Goal: Ask a question: Seek information or help from site administrators or community

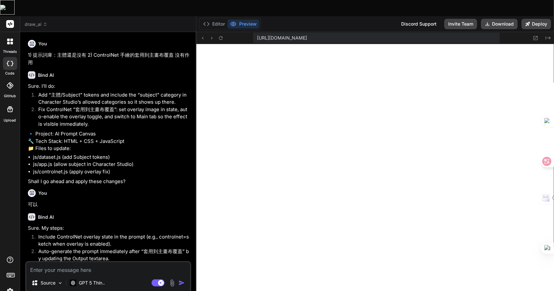
scroll to position [769, 0]
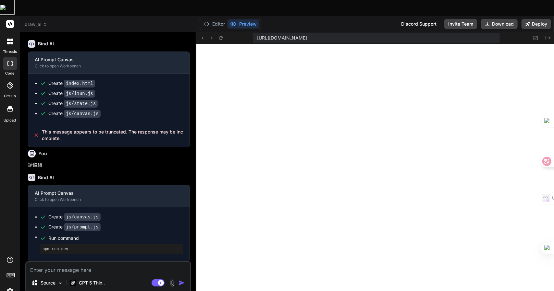
click at [70, 263] on textarea at bounding box center [108, 269] width 164 height 12
click at [98, 263] on textarea at bounding box center [108, 269] width 164 height 12
click at [91, 263] on textarea at bounding box center [108, 269] width 164 height 12
click at [86, 262] on div "Source GPT 5 Thin.. Agent Mode. When this toggle is activated, AI automatically…" at bounding box center [108, 278] width 166 height 32
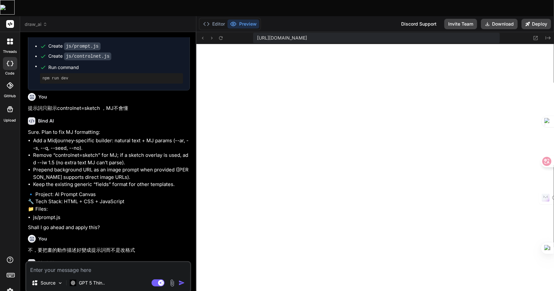
scroll to position [607, 0]
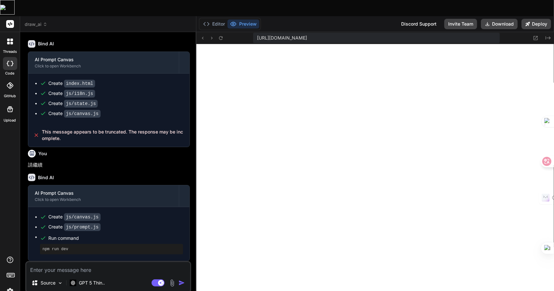
click at [117, 263] on textarea at bounding box center [108, 269] width 164 height 12
type textarea "竹"
type textarea "x"
type textarea "竹手"
type textarea "x"
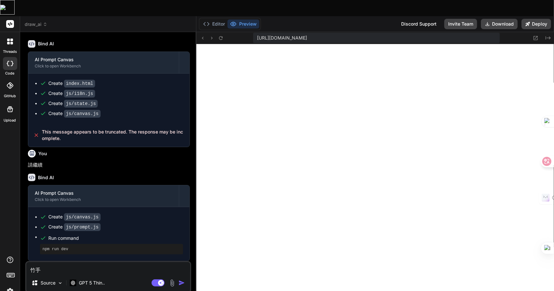
type textarea "竹手[PERSON_NAME]"
type textarea "x"
type textarea "我"
type textarea "x"
type textarea "我木"
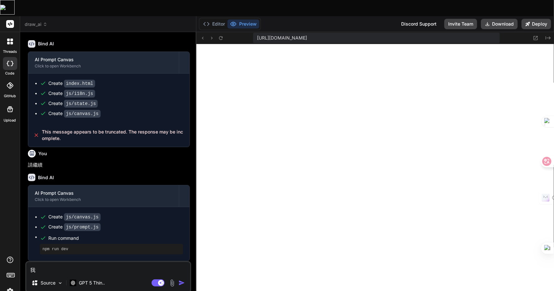
type textarea "x"
type textarea "我木山"
type textarea "x"
type textarea "我木山心"
type textarea "x"
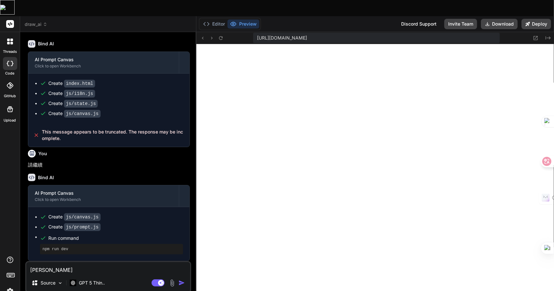
type textarea "我想"
type textarea "x"
type textarea "我想"
type textarea "x"
type textarea "我想 C"
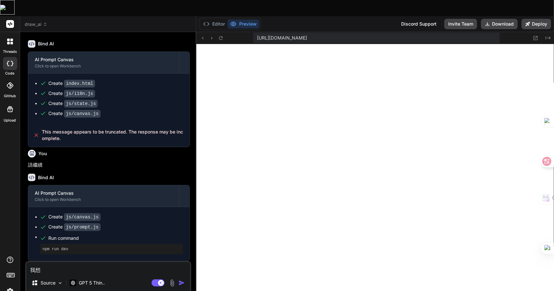
type textarea "x"
type textarea "我想 CO"
type textarea "x"
type textarea "我想 C"
type textarea "x"
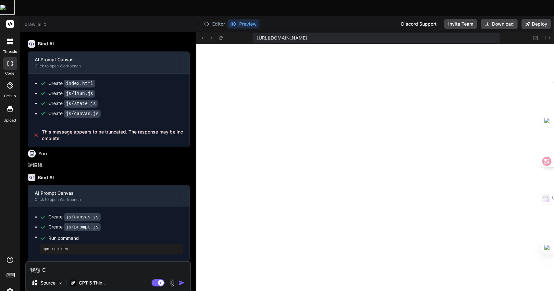
type textarea "我想 Co"
type textarea "x"
type textarea "我想 Con"
type textarea "x"
type textarea "我想 Cont"
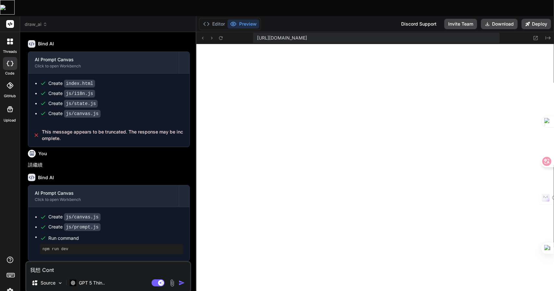
type textarea "x"
type textarea "我想 Contr"
type textarea "x"
type textarea "我想 Contro"
type textarea "x"
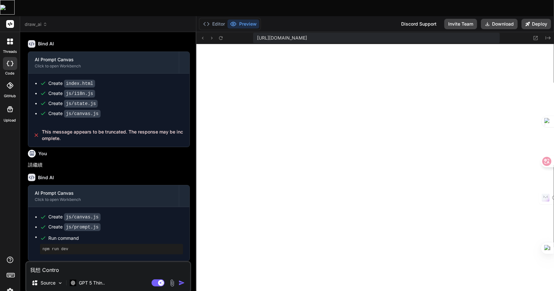
type textarea "我想 Control"
type textarea "x"
type textarea "我想 ControlN"
type textarea "x"
type textarea "我想 ControlNe"
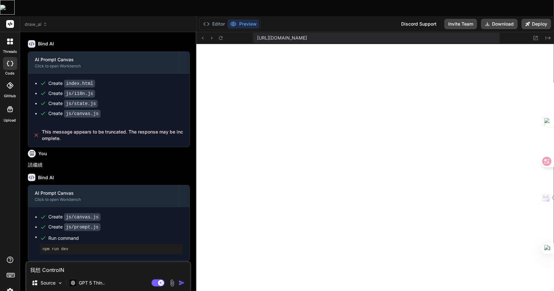
type textarea "x"
type textarea "我想 ControlNet"
type textarea "x"
type textarea "我想 ControlNet手"
type textarea "x"
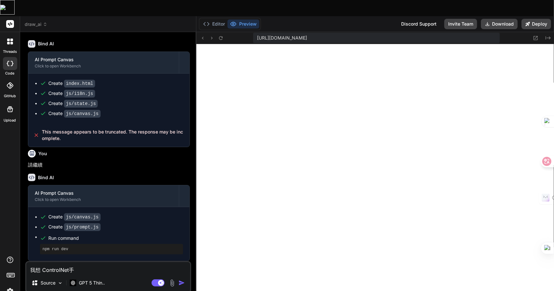
type textarea "我想 ControlNet手女"
type textarea "x"
type textarea "我想 ControlNet手女火"
type textarea "x"
type textarea "我想 ControlNet手女火人"
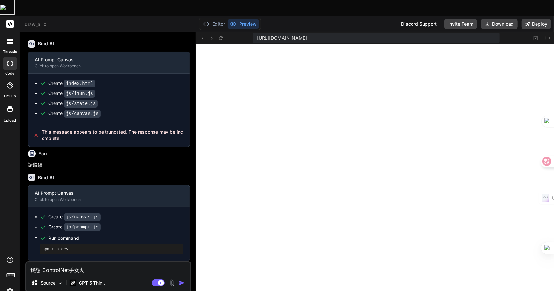
type textarea "x"
type textarea "我想 ControlNet手女火人一"
type textarea "x"
type textarea "我想 ControlNet手女火人一日"
type textarea "x"
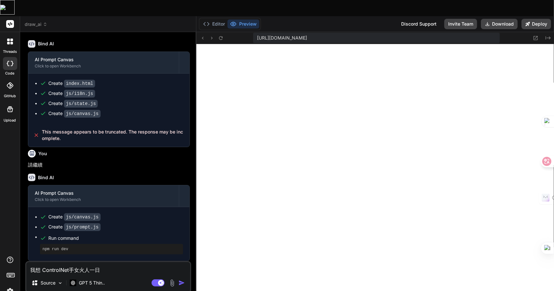
type textarea "我想 ControlNet手繪"
type textarea "x"
type textarea "我想 ControlNet手繪"
type textarea "x"
click at [117, 263] on textarea "我想 ControlNet手繪" at bounding box center [108, 269] width 164 height 12
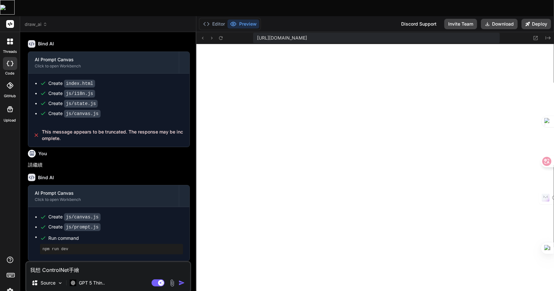
type textarea "我想 ControlNet手繪 一"
type textarea "x"
type textarea "我想 ControlNet手繪 一土"
type textarea "x"
type textarea "我想 ControlNet手繪 一土中"
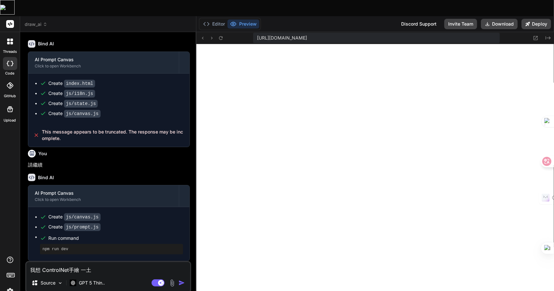
type textarea "x"
type textarea "我想 ControlNet手繪 一土中弓"
type textarea "x"
type textarea "我想 ControlNet手繪 到"
type textarea "x"
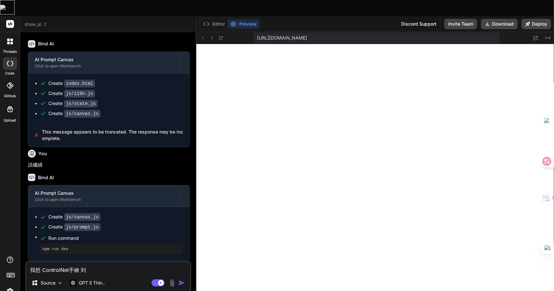
type textarea "我想 ControlNet手繪 到卜"
type textarea "x"
type textarea "我想 ControlNet手繪 到卜土"
type textarea "x"
type textarea "我想 ControlNet手繪 到主"
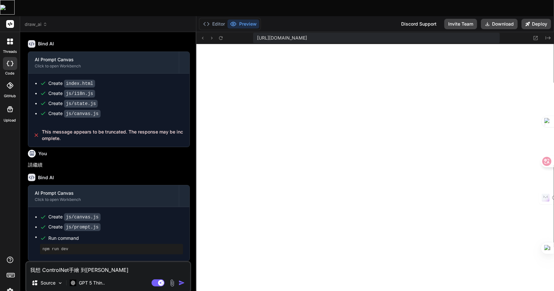
type textarea "x"
type textarea "我想 ControlNet手繪 到主中"
type textarea "x"
type textarea "我想 ControlNet手繪 到主中土"
type textarea "x"
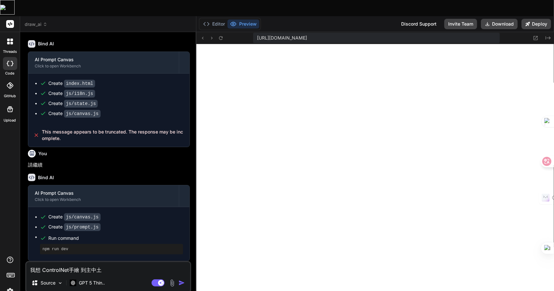
type textarea "我想 ControlNet手繪 到主中土田"
type textarea "x"
type textarea "我想 ControlNet手繪 到主中土田一"
type textarea "x"
type textarea "我想 ControlNet手繪 到主畫"
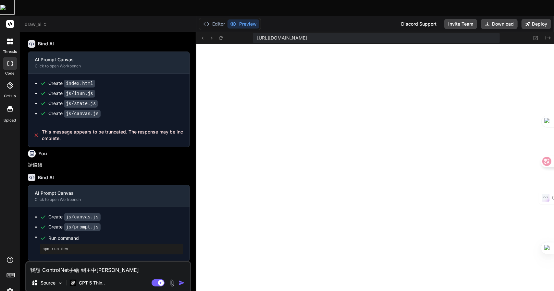
type textarea "x"
type textarea "我想 ControlNet手繪 到主畫大"
type textarea "x"
type textarea "我想 ControlNet手繪 到主畫大中"
type textarea "x"
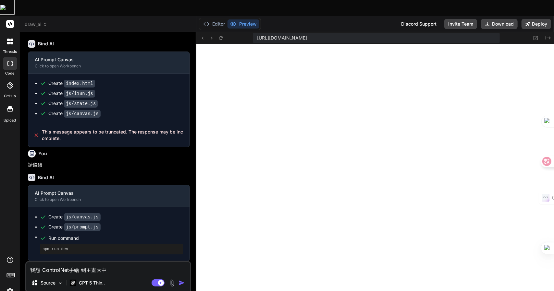
type textarea "我想 ControlNet手繪 到主畫大中月"
type textarea "x"
type textarea "我想 ControlNet手繪 到主畫布"
type textarea "x"
type textarea "我想 ControlNet手繪 到主畫布日"
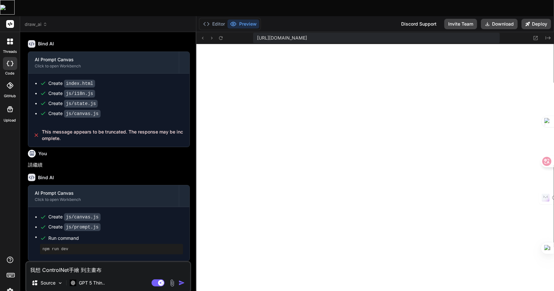
type textarea "x"
type textarea "我想 ControlNet手繪 到主畫布日土"
type textarea "x"
type textarea "我想 ControlNet手繪 到主畫布日土木"
type textarea "x"
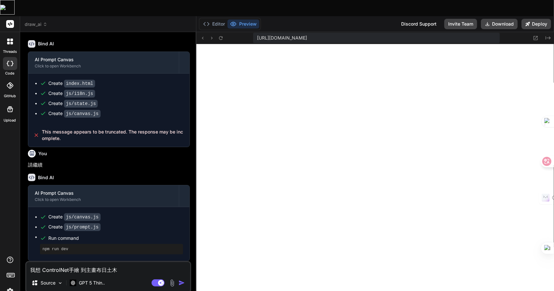
type textarea "我想 ControlNet手繪 到主畫布日土木戈"
type textarea "x"
type textarea "我想 ControlNet手繪 到主畫布時"
type textarea "x"
type textarea "我想 ControlNet手繪 到主畫布時一"
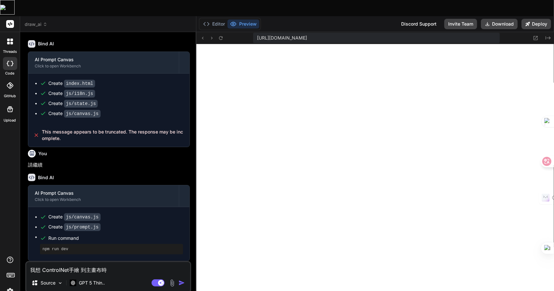
type textarea "x"
type textarea "我想 ControlNet手繪 到主畫布時一弓"
type textarea "x"
type textarea "我想 ControlNet手繪 到主畫布時一弓口"
type textarea "x"
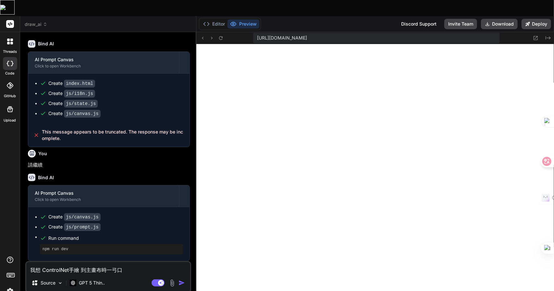
type textarea "我想 ControlNet手繪 到主畫布時可"
type textarea "x"
type textarea "我想 ControlNet手繪 到主畫布時可女"
type textarea "x"
type textarea "我想 ControlNet手繪 到主畫布時可女戈"
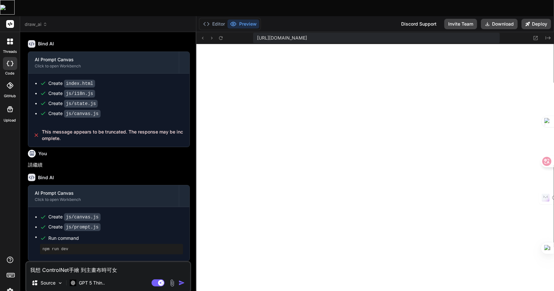
type textarea "x"
type textarea "我想 ControlNet手繪 到主畫布時可女戈人"
type textarea "x"
type textarea "我想 ControlNet手繪 到主畫布時可以"
type textarea "x"
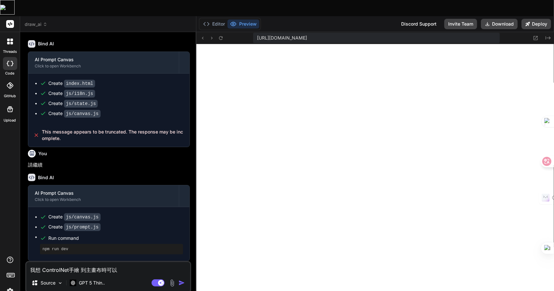
type textarea "我想 ControlNet手繪 到主畫布時可以卜"
type textarea "x"
type textarea "我想 ControlNet手繪 到主畫布時可以卜尸"
type textarea "x"
type textarea "我想 ControlNet手繪 到主畫布時可以卜尸人"
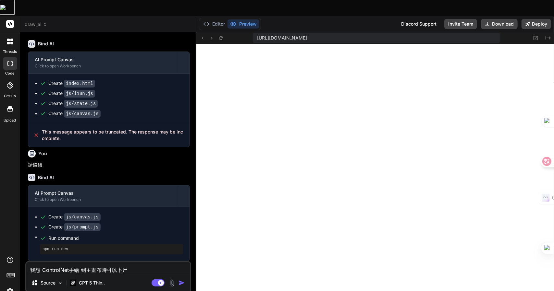
type textarea "x"
type textarea "我想 ControlNet手繪 到主畫布時可以卜尸人大"
type textarea "x"
type textarea "我想 ControlNet手繪 到主畫布時可以放"
type textarea "x"
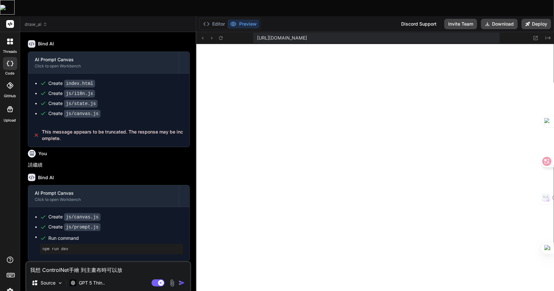
type textarea "我想 ControlNet手繪 到主畫布時可以放大"
type textarea "x"
type textarea "我想 ControlNet手繪 到主畫布時可以放大/"
type textarea "x"
type textarea "我想 ControlNet手繪 到主畫布時可以放大/女"
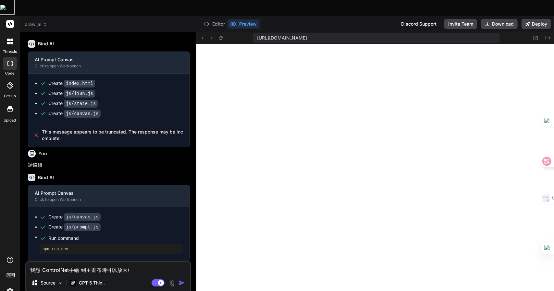
type textarea "x"
type textarea "我想 ControlNet手繪 到主畫布時可以放大/女火"
type textarea "x"
type textarea "我想 ControlNet手繪 到主畫布時可以放大/女火十"
type textarea "x"
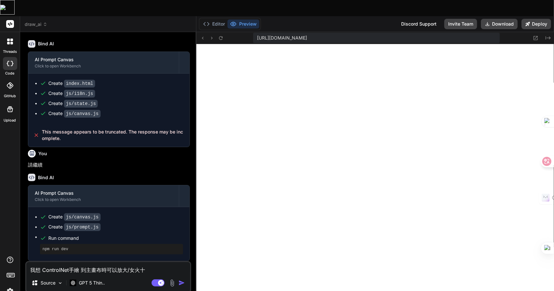
type textarea "我想 ControlNet手繪 到主畫布時可以放大/女火十日"
type textarea "x"
type textarea "我想 ControlNet手繪 到主畫布時可以放大/"
type textarea "x"
type textarea "我想 ControlNet手繪 到主畫布時可以放大/女"
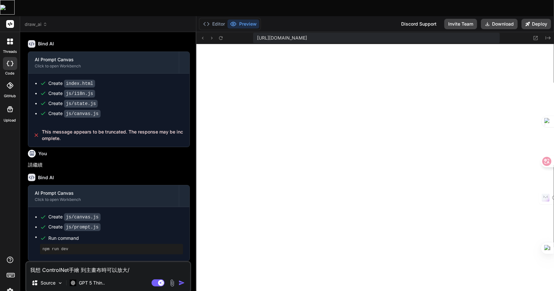
type textarea "x"
type textarea "我想 ControlNet手繪 到主畫布時可以放大/女火"
type textarea "x"
type textarea "我想 ControlNet手繪 到主畫布時可以放大/女火人"
type textarea "x"
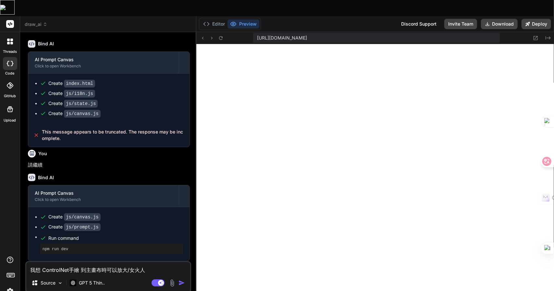
type textarea "我想 ControlNet手繪 到主畫布時可以放大/女火人日"
type textarea "x"
type textarea "我想 ControlNet手繪 到主畫布時可以放大/"
type textarea "x"
type textarea "我想 ControlNet手繪 到主畫布時可以放大/女"
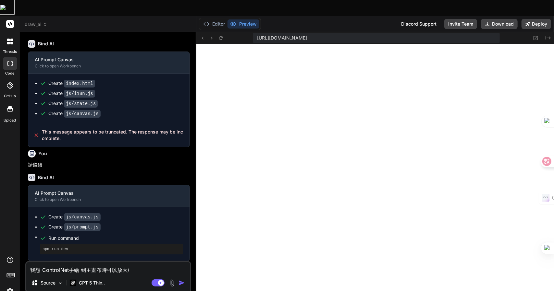
type textarea "x"
type textarea "我想 ControlNet手繪 到主畫布時可以放大/女火"
type textarea "x"
type textarea "我想 ControlNet手繪 到主畫布時可以放大/女火十"
type textarea "x"
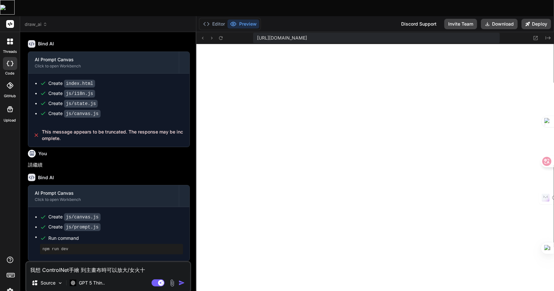
type textarea "我想 ControlNet手繪 到主畫布時可以放大/女火十人"
type textarea "x"
type textarea "我想 ControlNet手繪 到主畫布時可以放大/女火十人日"
type textarea "x"
type textarea "我想 ControlNet手繪 到主畫布時可以放大/縮"
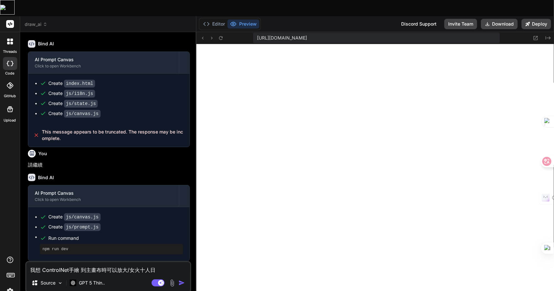
type textarea "x"
type textarea "我想 ControlNet手繪 到主畫布時可以放大/縮弓"
type textarea "x"
type textarea "我想 ControlNet手繪 到主畫布時可以放大/縮弓金"
type textarea "x"
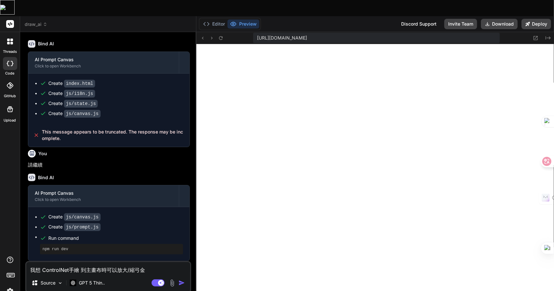
type textarea "我想 ControlNet手繪 到主畫布時可以放大/縮小"
type textarea "x"
type textarea "我想 ControlNet手繪 到主畫布時可以放大/縮小/"
type textarea "x"
type textarea "我想 ControlNet手繪 到主畫布時可以放大/縮小/月"
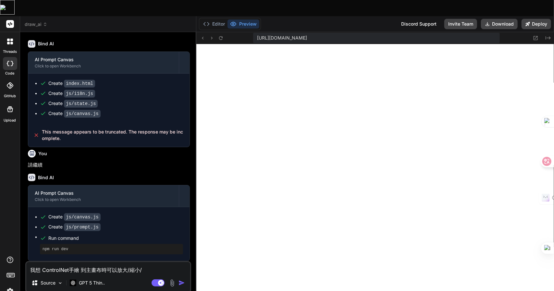
type textarea "x"
type textarea "我想 ControlNet手繪 到主畫布時可以放大/縮小/月廿"
type textarea "x"
type textarea "我想 ControlNet手繪 到主畫布時可以放大/縮小/月廿中"
type textarea "x"
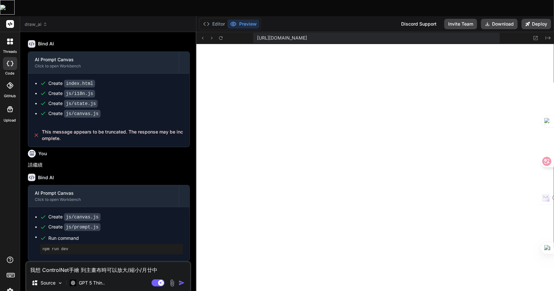
type textarea "我想 ControlNet手繪 到主畫布時可以放大/縮小/月廿中弓"
type textarea "x"
type textarea "我想 ControlNet手繪 到主畫布時可以放大/縮小/刪"
type textarea "x"
type textarea "我想 ControlNet手繪 到主畫布時可以放大/縮小/刪弓"
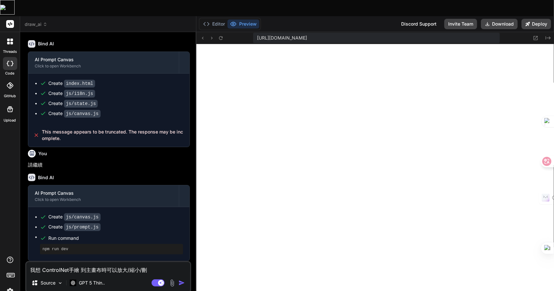
type textarea "x"
type textarea "我想 ControlNet手繪 到主畫布時可以放大/縮小/刪弓中"
type textarea "x"
type textarea "我想 ControlNet手繪 到主畫布時可以放大/縮小/刪弓中人"
type textarea "x"
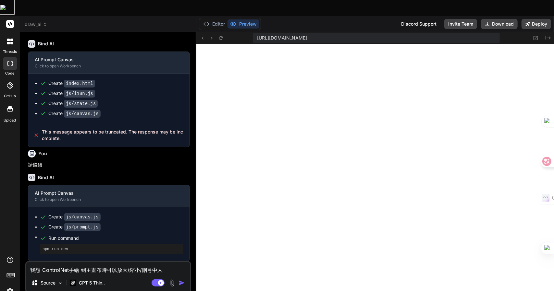
type textarea "我想 ControlNet手繪 到主畫布時可以放大/縮小/刪弓中人一"
type textarea "x"
type textarea "我想 ControlNet手繪 到主畫布時可以放大/縮小/刪弓中人一木"
type textarea "x"
type textarea "我想 ControlNet手繪 到主畫布時可以放大/縮小/刪除"
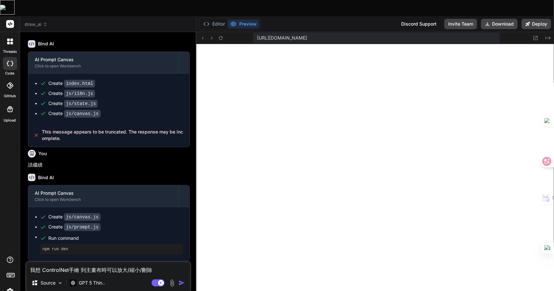
type textarea "x"
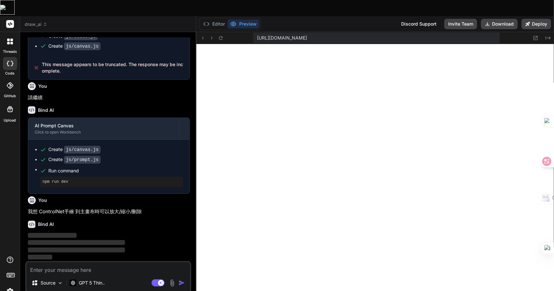
scroll to position [674, 0]
type textarea "x"
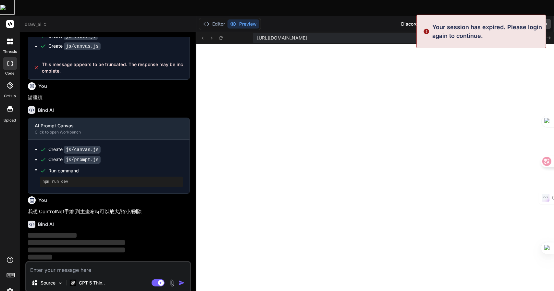
type textarea "我想 ControlNet手繪 到主畫布時可以放大/縮小/刪除"
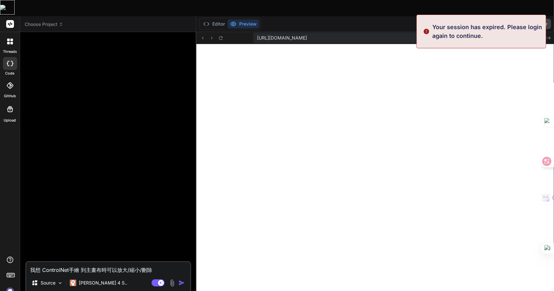
scroll to position [0, 0]
type textarea "x"
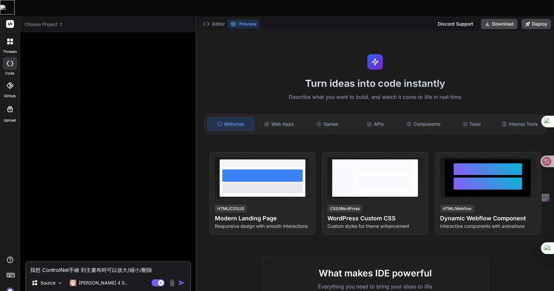
click at [58, 21] on span "Choose Project" at bounding box center [44, 24] width 39 height 6
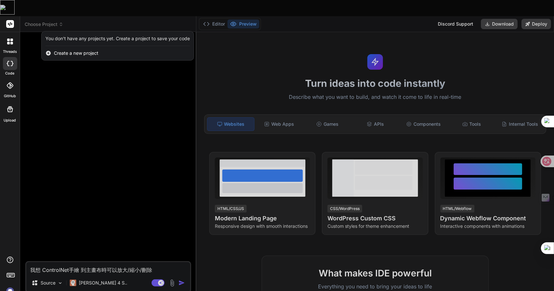
click at [63, 113] on div at bounding box center [277, 145] width 554 height 291
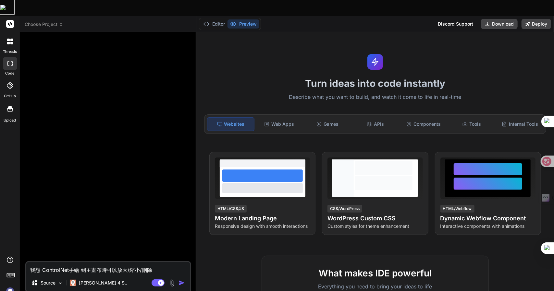
click at [49, 21] on span "Choose Project" at bounding box center [44, 24] width 39 height 6
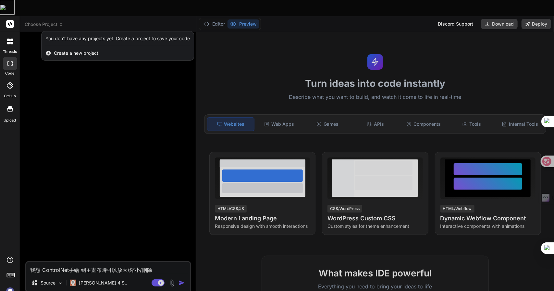
click at [48, 6] on div at bounding box center [277, 145] width 554 height 291
